Goal: Transaction & Acquisition: Purchase product/service

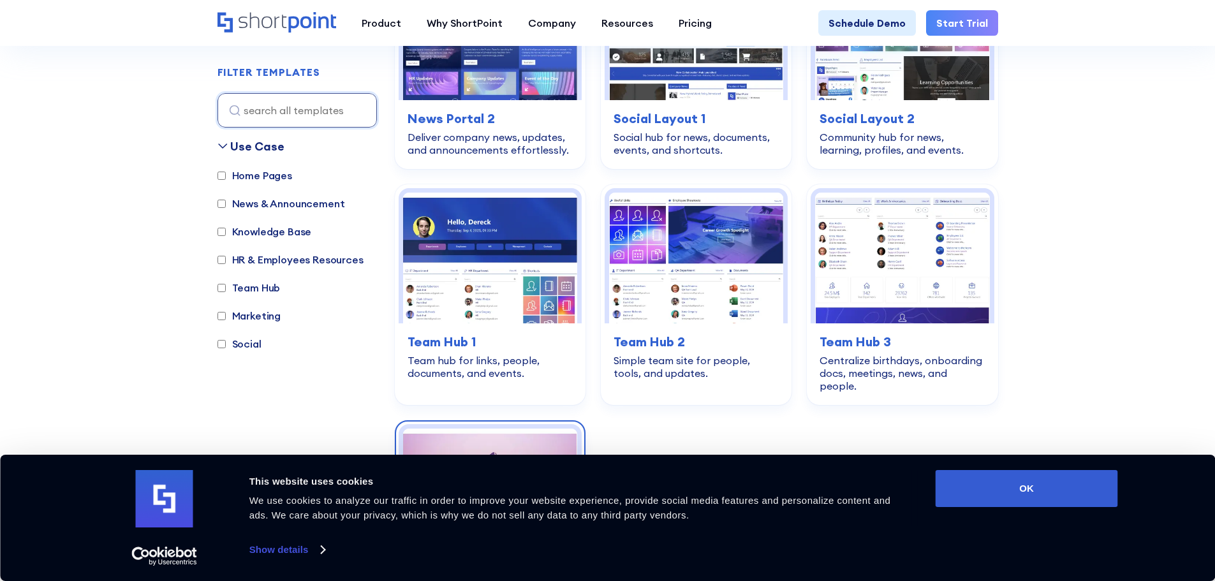
scroll to position [1722, 0]
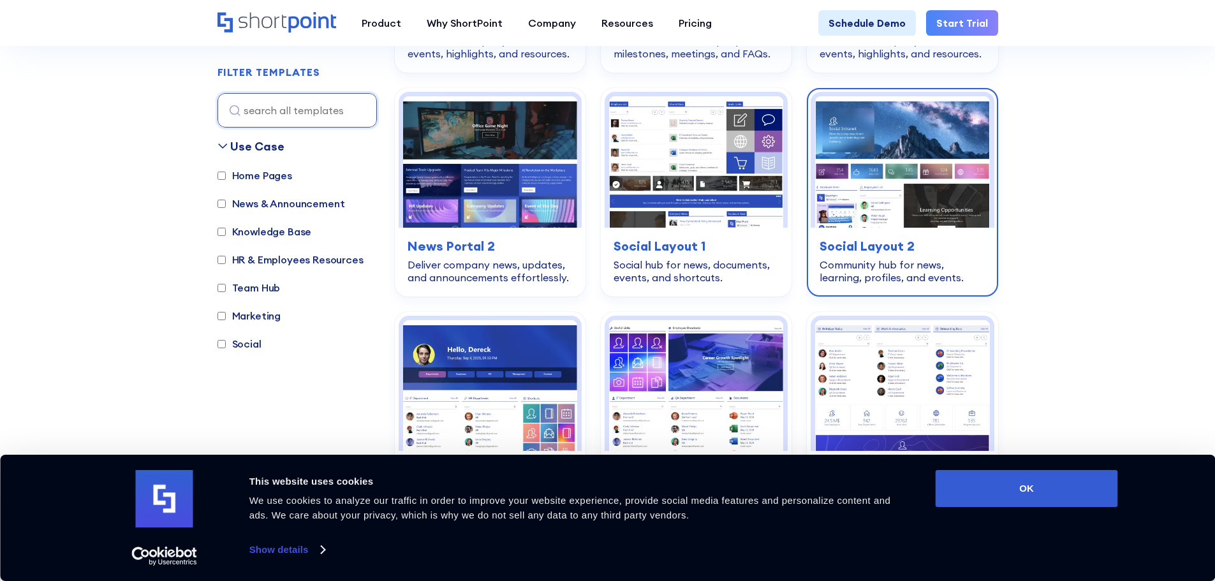
click at [856, 206] on img at bounding box center [902, 161] width 174 height 131
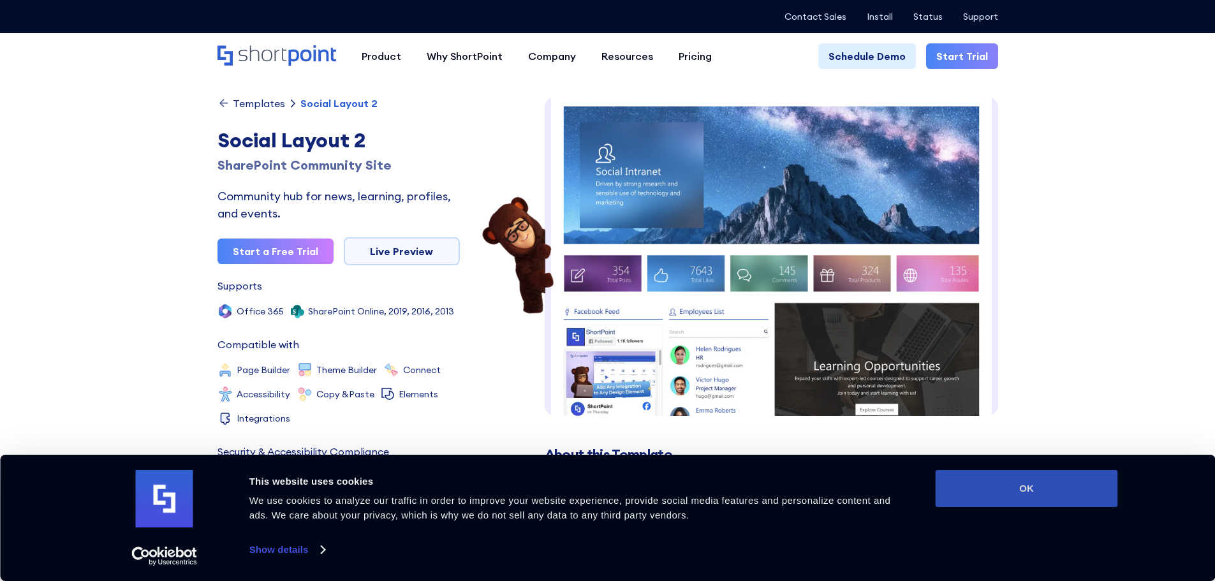
scroll to position [19, 0]
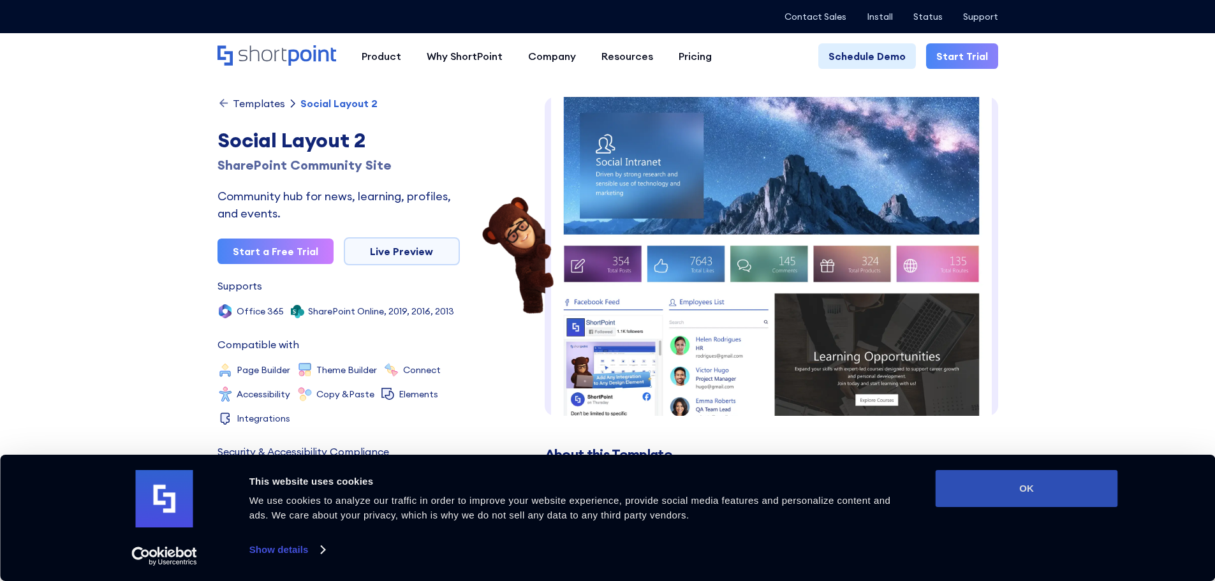
click at [1002, 485] on button "OK" at bounding box center [1026, 488] width 182 height 37
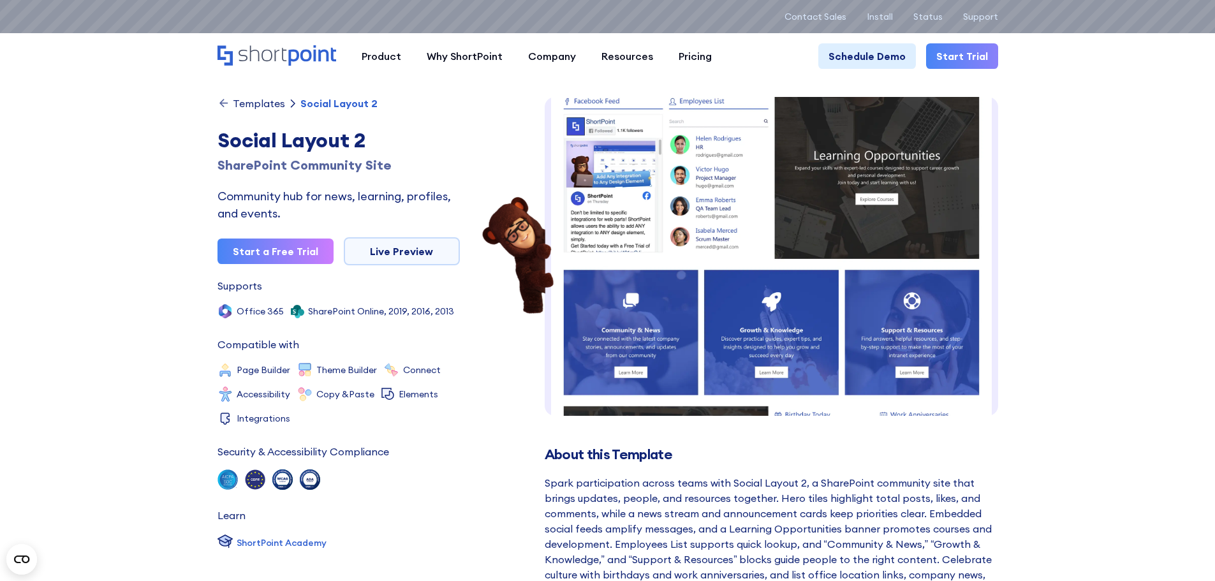
scroll to position [0, 0]
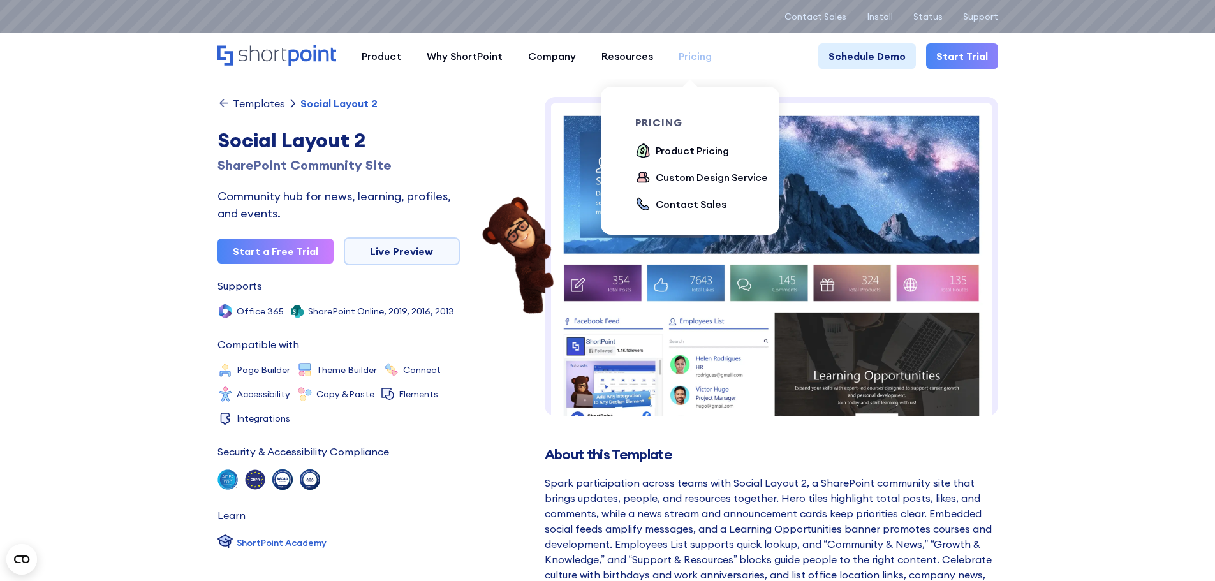
click at [689, 62] on div "Pricing" at bounding box center [694, 55] width 33 height 15
click at [691, 150] on div "Product Pricing" at bounding box center [693, 150] width 74 height 15
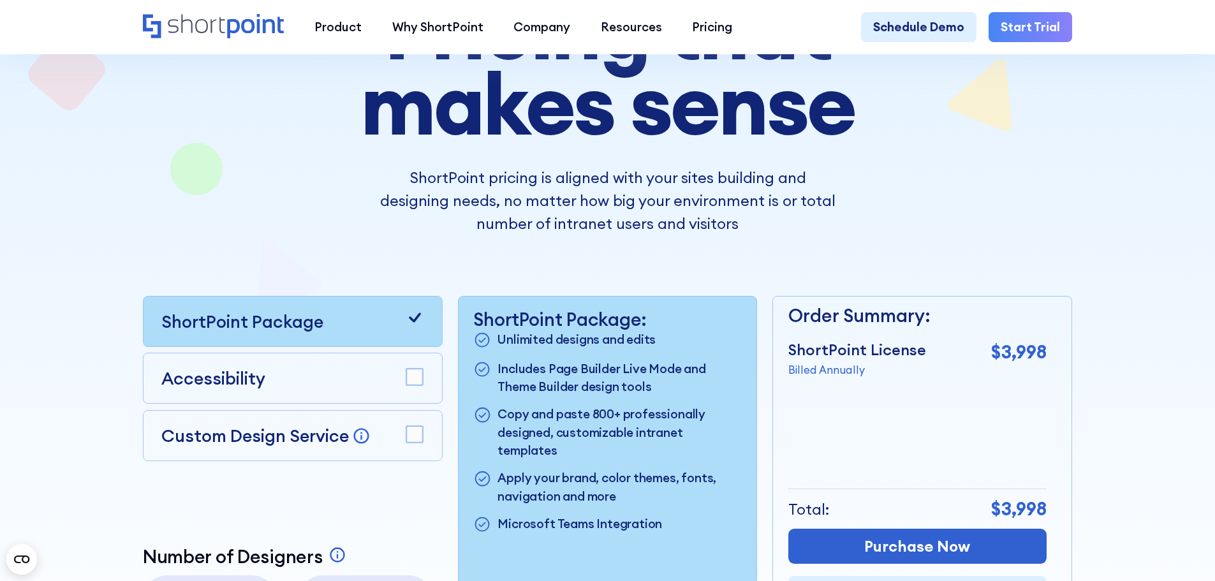
scroll to position [319, 0]
